Goal: Navigation & Orientation: Find specific page/section

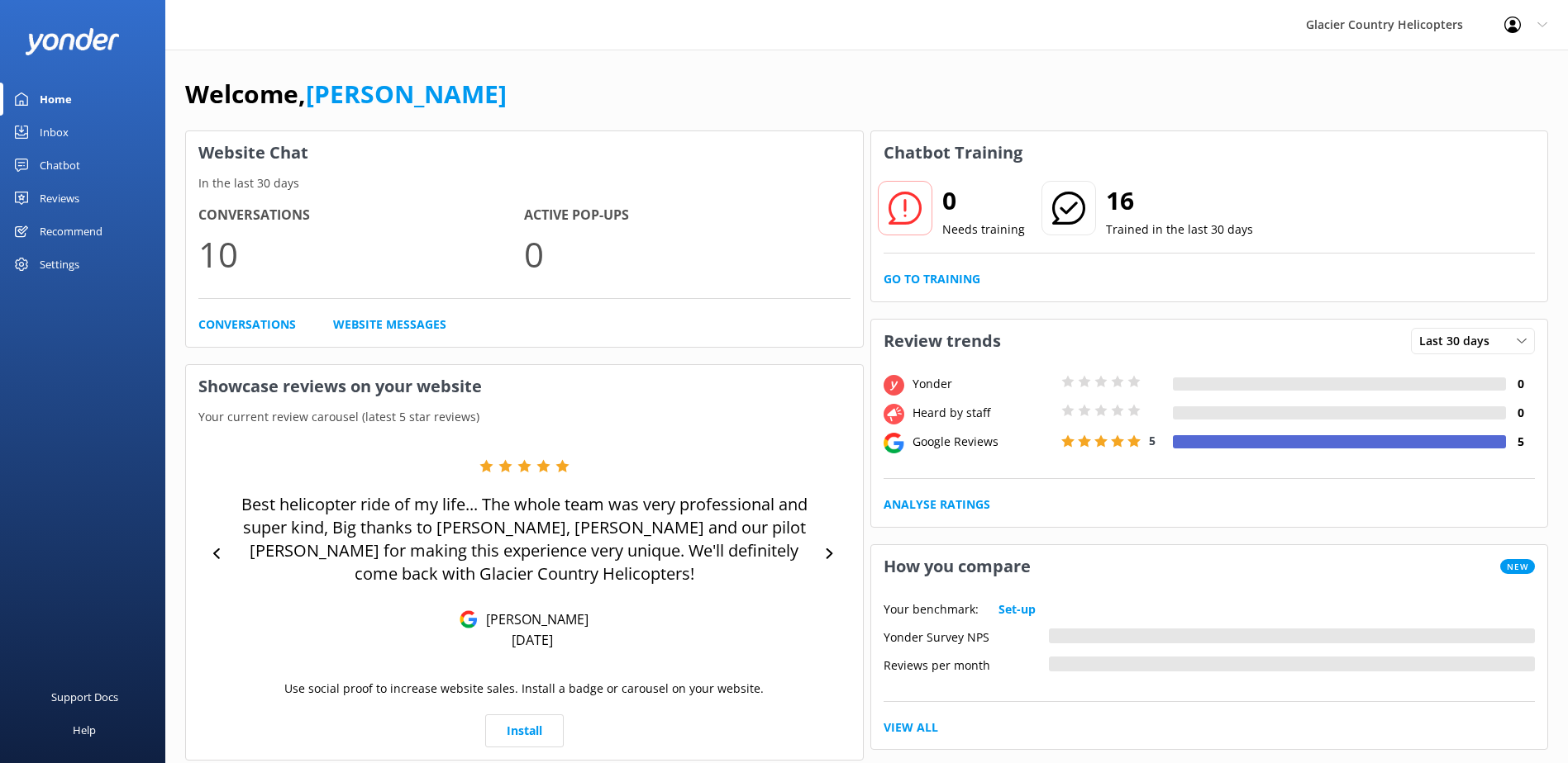
click at [47, 158] on div "Chatbot" at bounding box center [59, 165] width 40 height 33
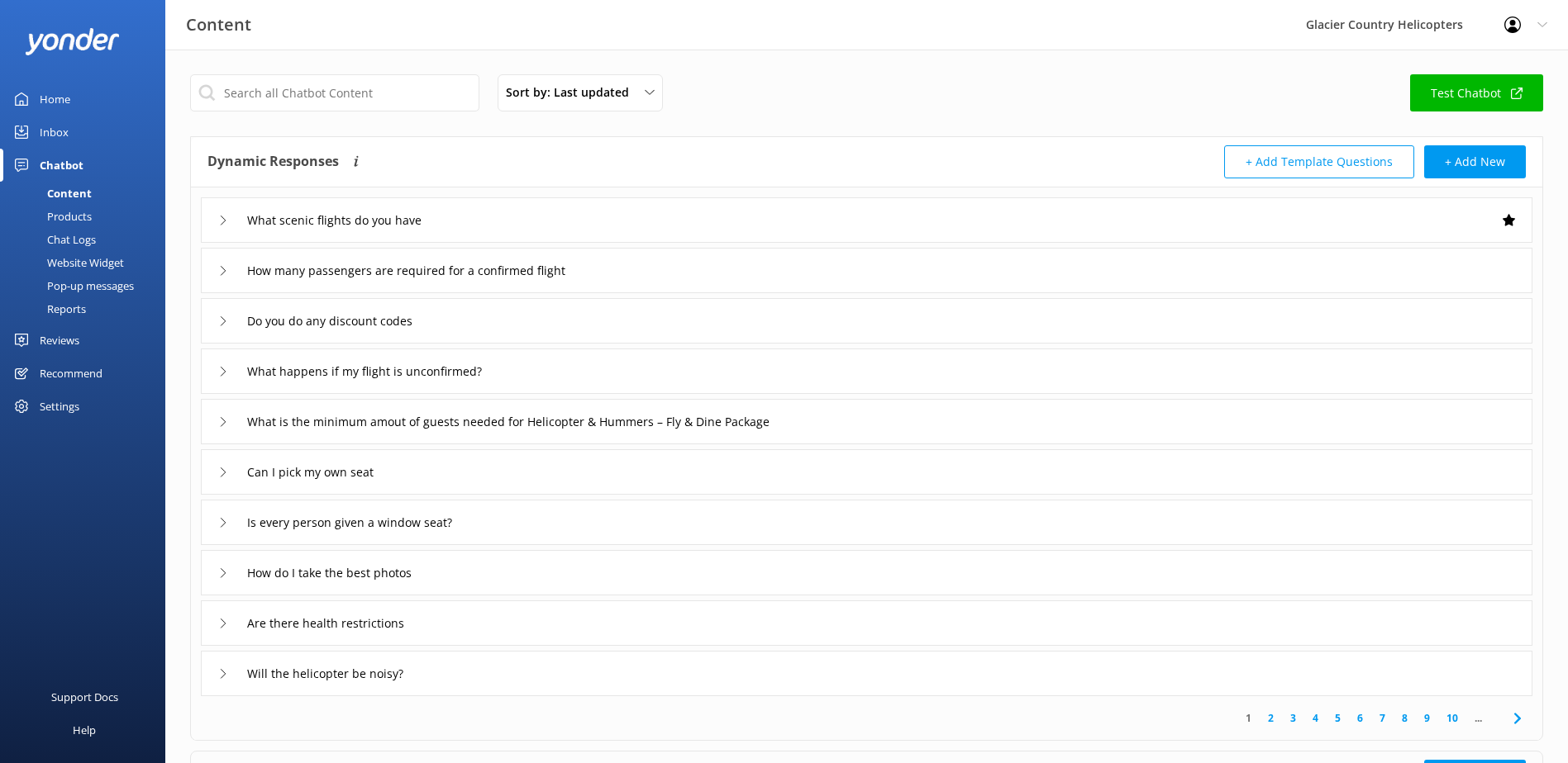
click at [59, 249] on div "Chat Logs" at bounding box center [53, 240] width 86 height 23
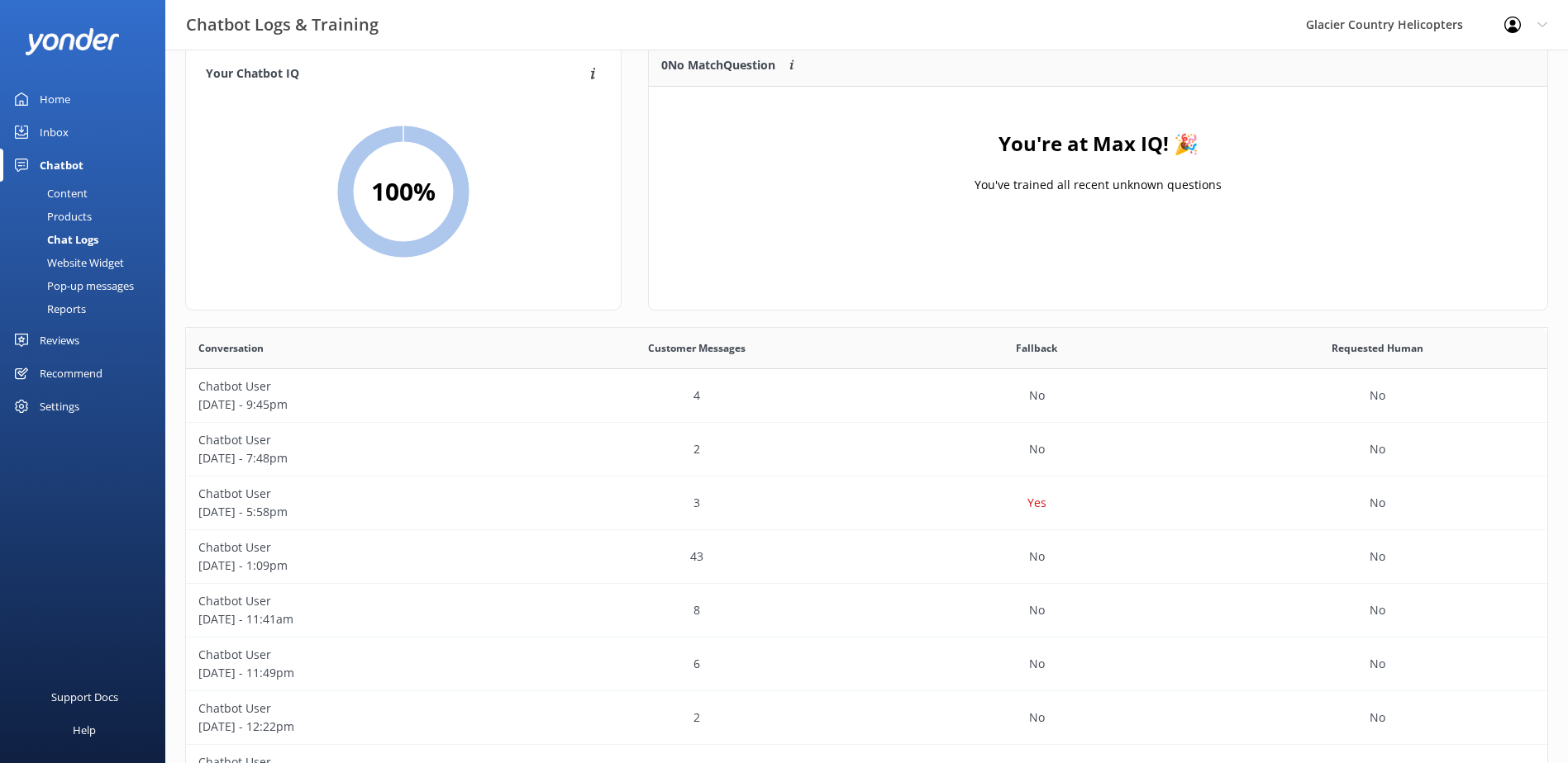
scroll to position [83, 0]
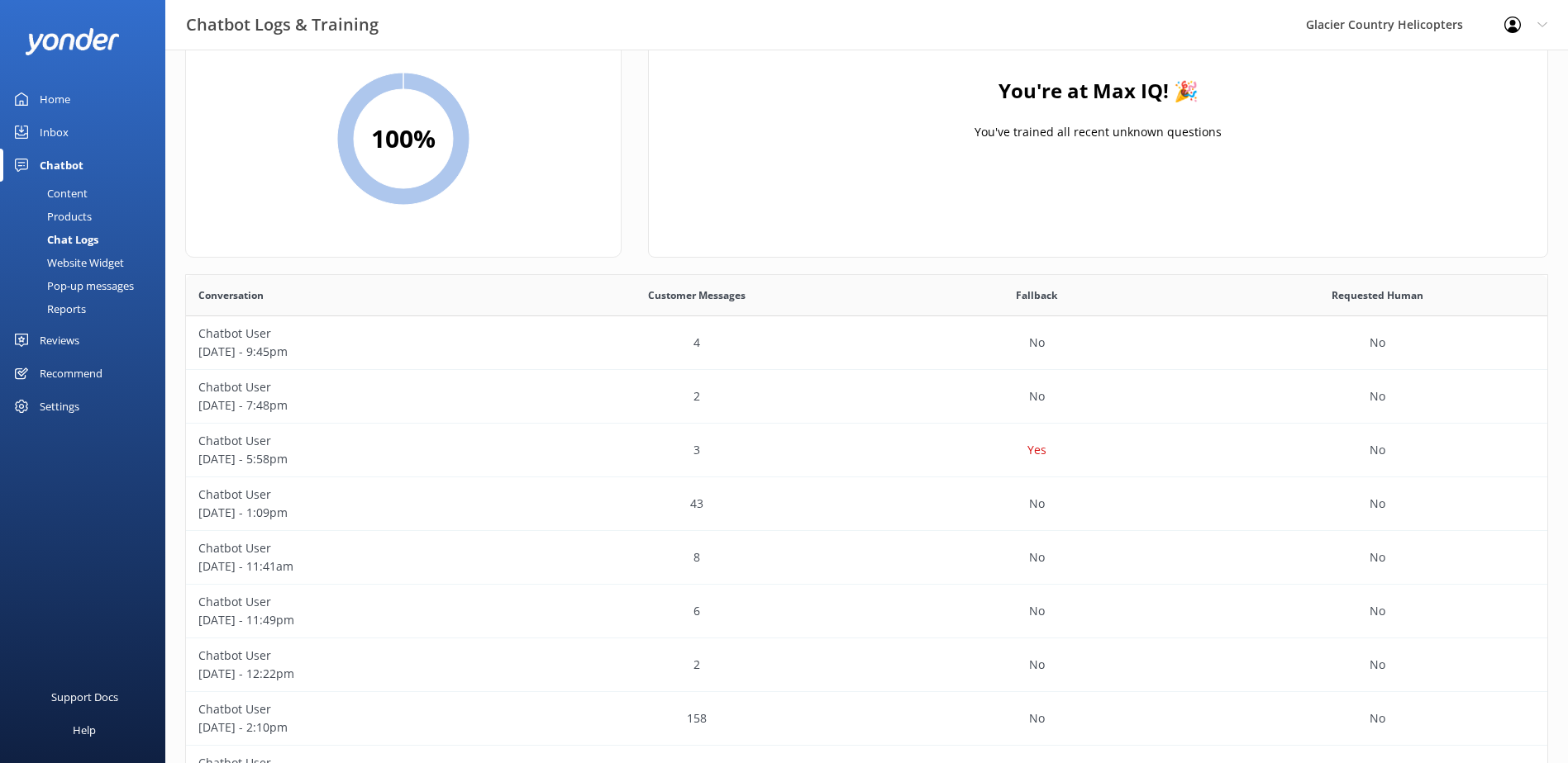
click at [60, 309] on div "Reports" at bounding box center [48, 309] width 76 height 23
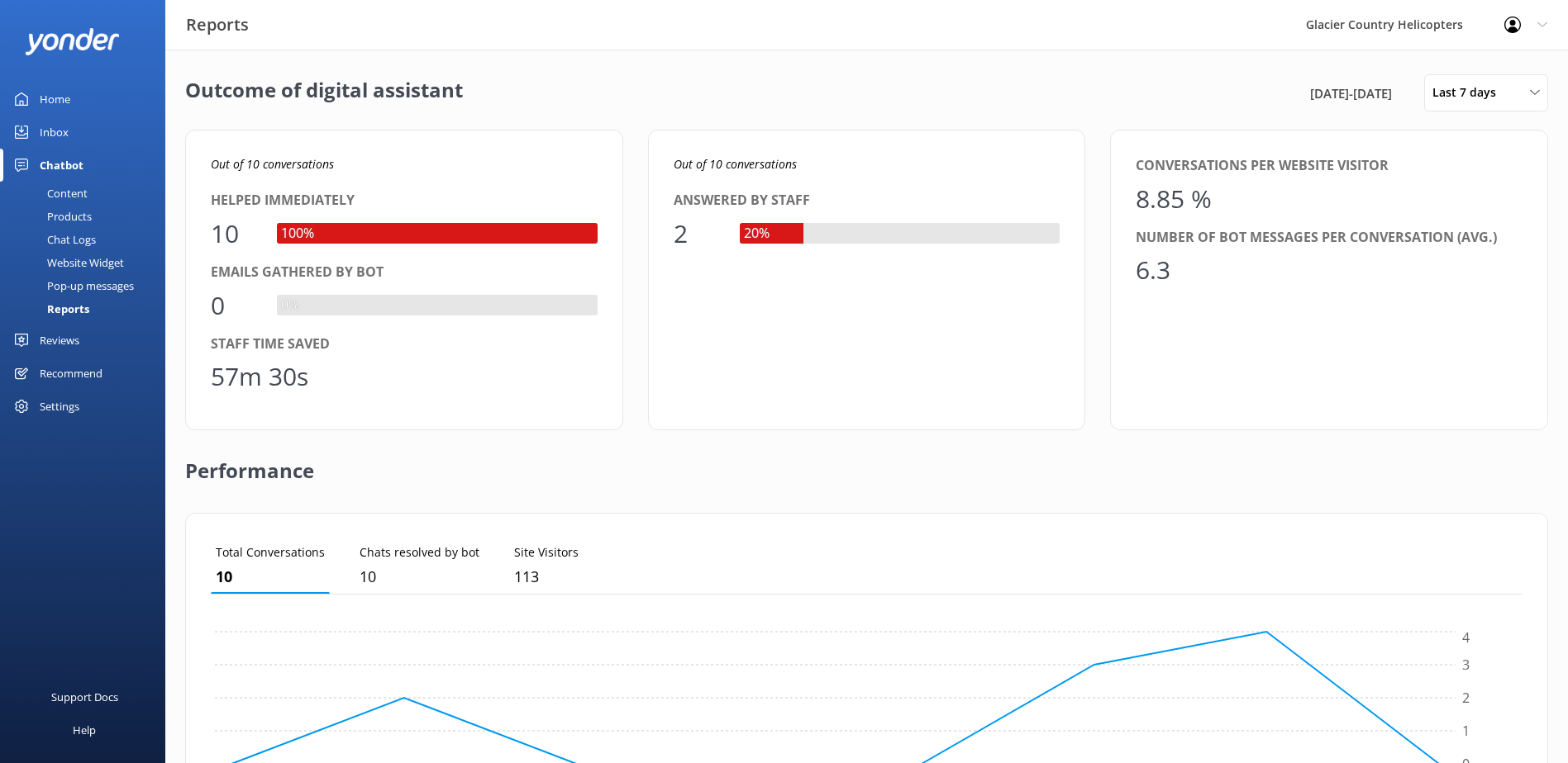
click at [53, 136] on div "Inbox" at bounding box center [54, 132] width 29 height 33
